Goal: Task Accomplishment & Management: Use online tool/utility

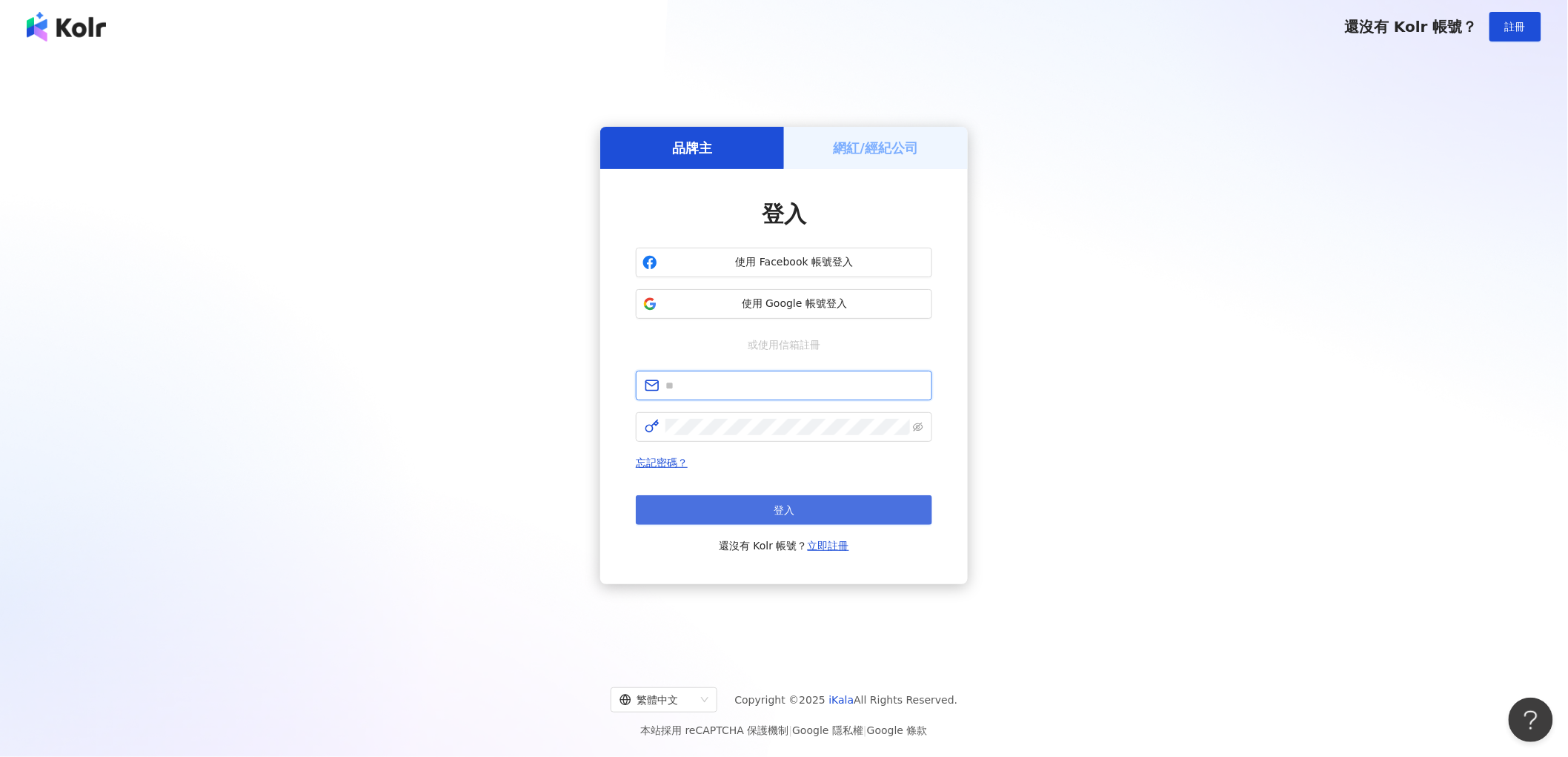
type input "**********"
click at [711, 510] on button "登入" at bounding box center [784, 510] width 297 height 29
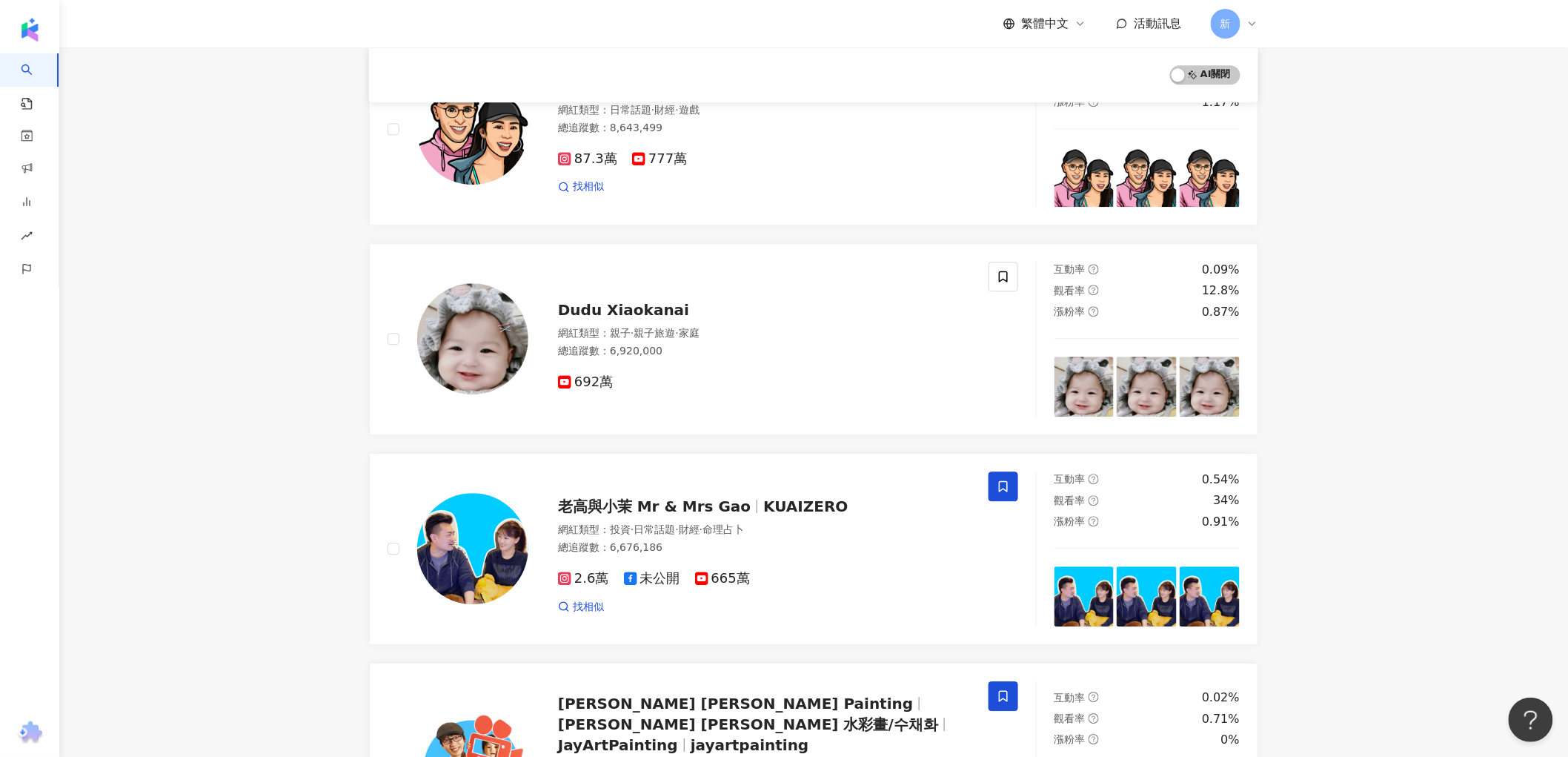
scroll to position [1479, 0]
